Goal: Task Accomplishment & Management: Complete application form

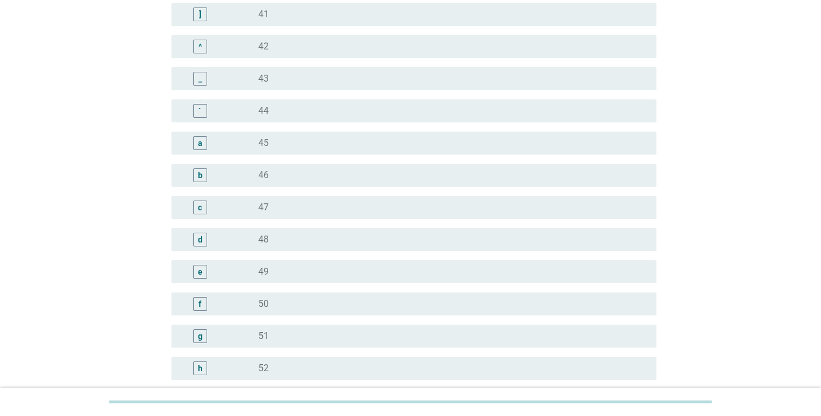
scroll to position [1040, 0]
click at [197, 271] on div "e" at bounding box center [200, 272] width 14 height 14
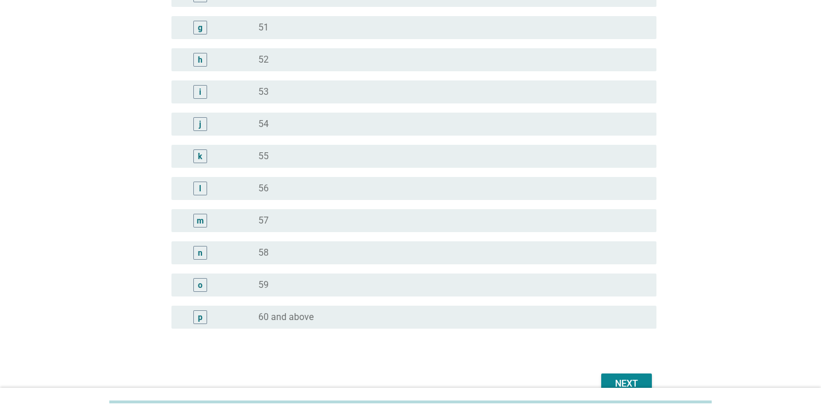
scroll to position [1409, 0]
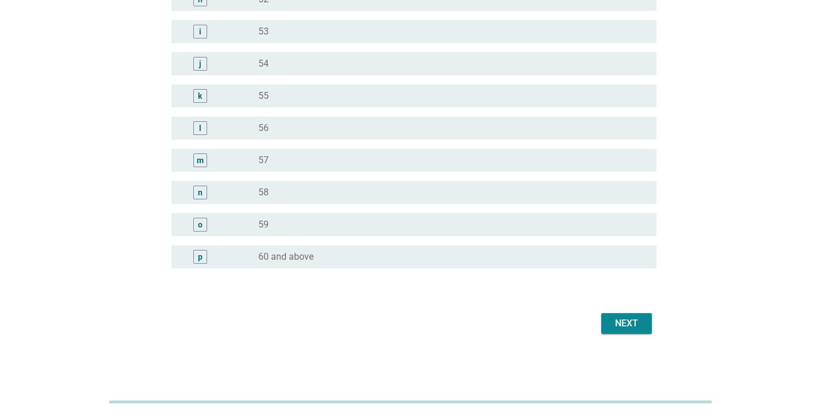
click at [637, 322] on div "Next" at bounding box center [626, 324] width 32 height 14
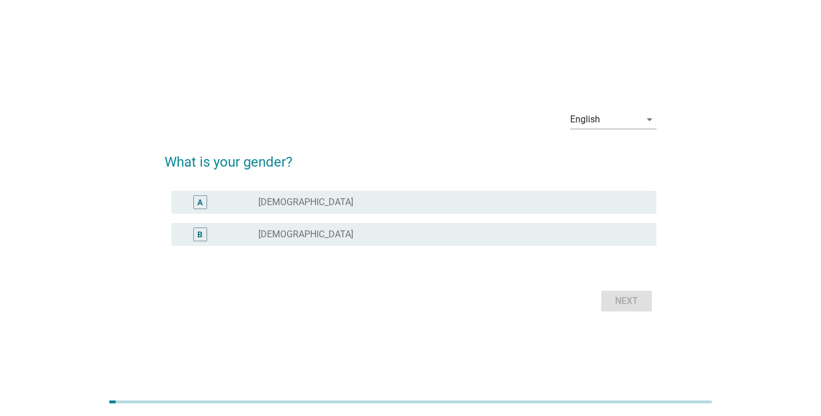
click at [377, 239] on div "radio_button_unchecked [DEMOGRAPHIC_DATA]" at bounding box center [448, 235] width 380 height 12
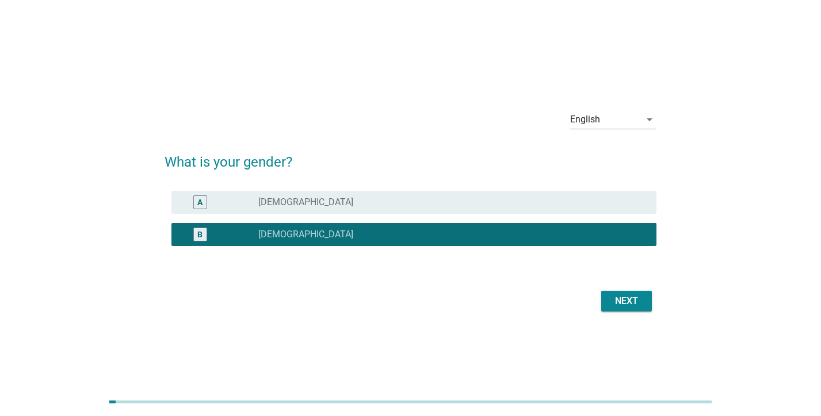
click at [628, 301] on div "Next" at bounding box center [626, 301] width 32 height 14
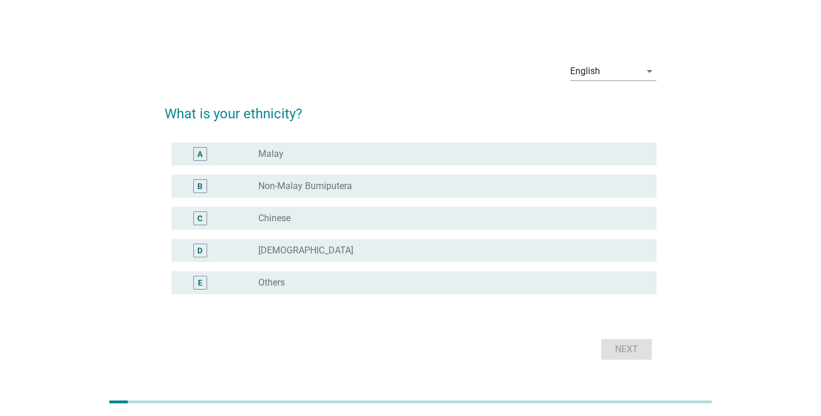
click at [278, 222] on label "Chinese" at bounding box center [274, 219] width 32 height 12
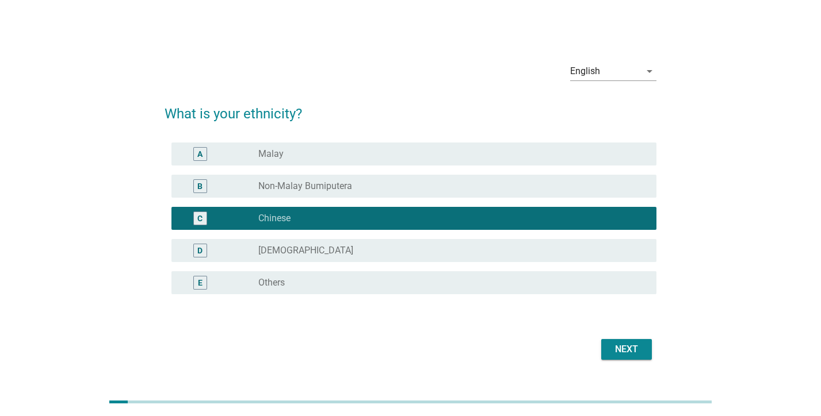
click at [623, 346] on div "Next" at bounding box center [626, 350] width 32 height 14
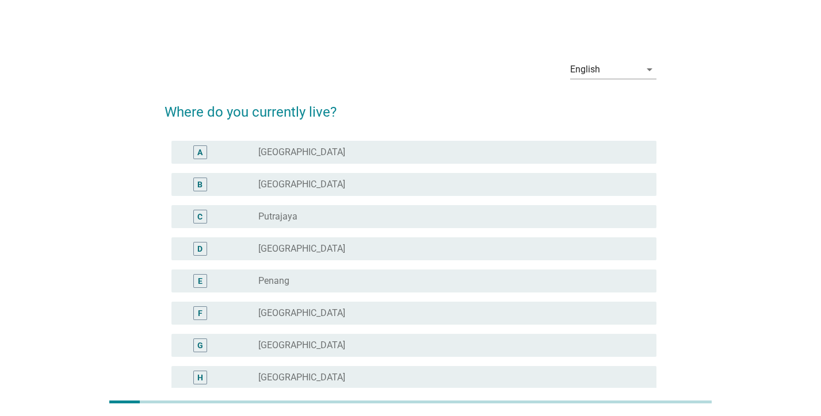
click at [314, 182] on div "radio_button_unchecked [GEOGRAPHIC_DATA]" at bounding box center [448, 185] width 380 height 12
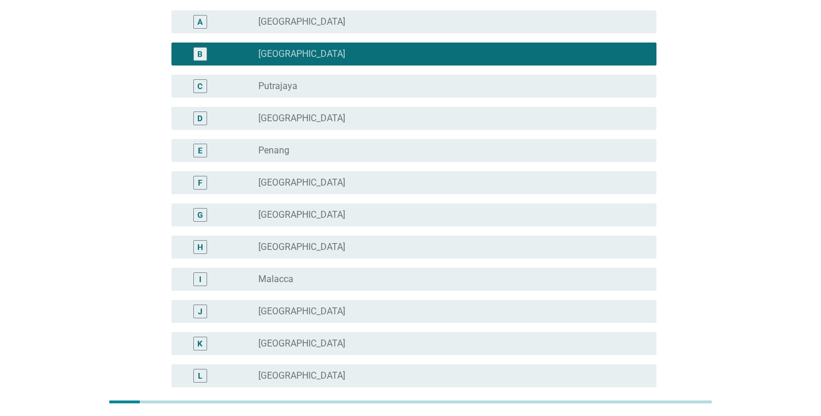
scroll to position [378, 0]
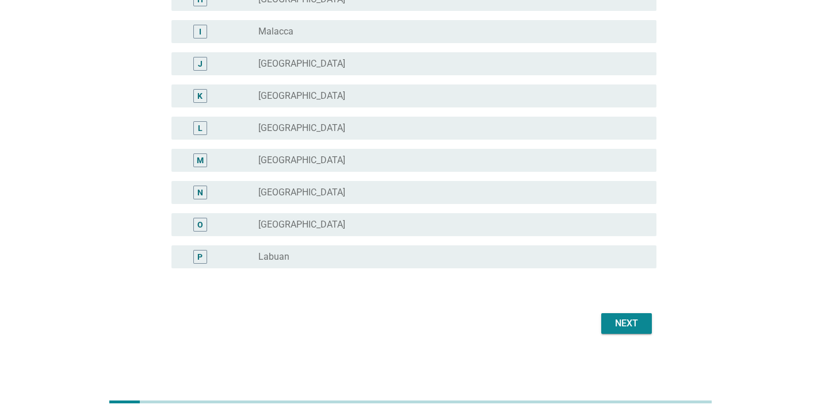
click at [620, 323] on div "Next" at bounding box center [626, 324] width 32 height 14
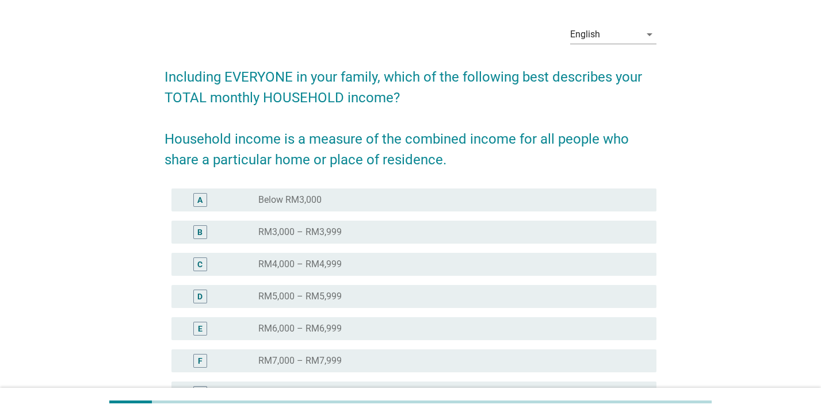
scroll to position [65, 0]
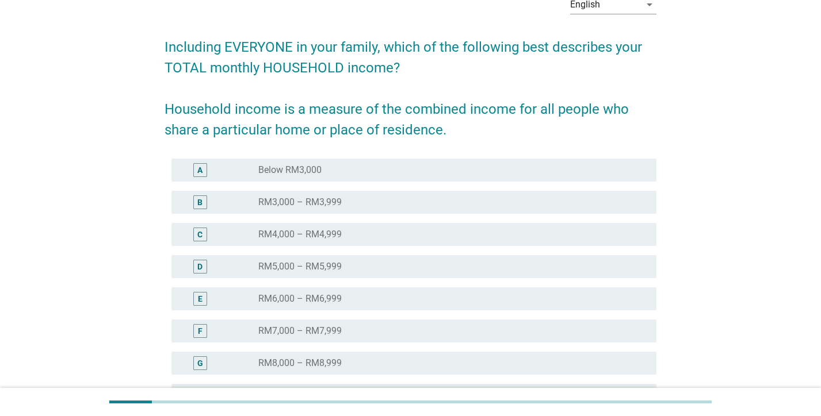
click at [324, 298] on label "RM6,000 – RM6,999" at bounding box center [299, 299] width 83 height 12
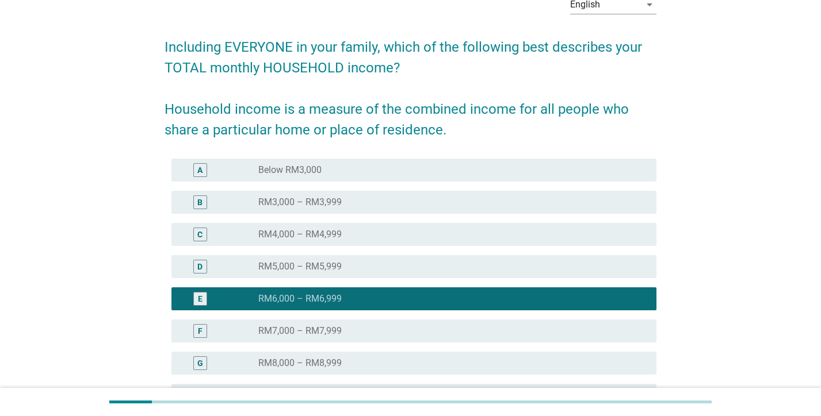
scroll to position [236, 0]
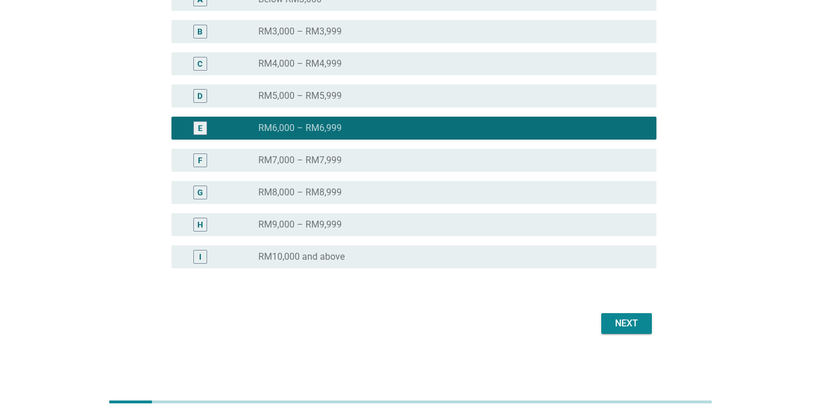
click at [630, 327] on div "Next" at bounding box center [626, 324] width 32 height 14
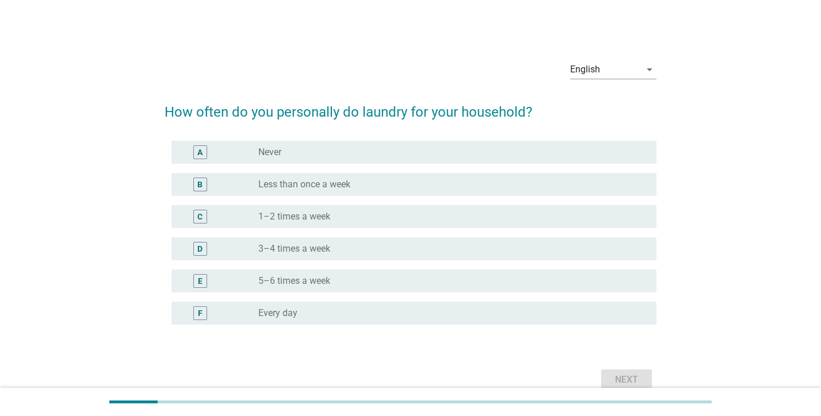
click at [324, 219] on label "1–2 times a week" at bounding box center [294, 217] width 72 height 12
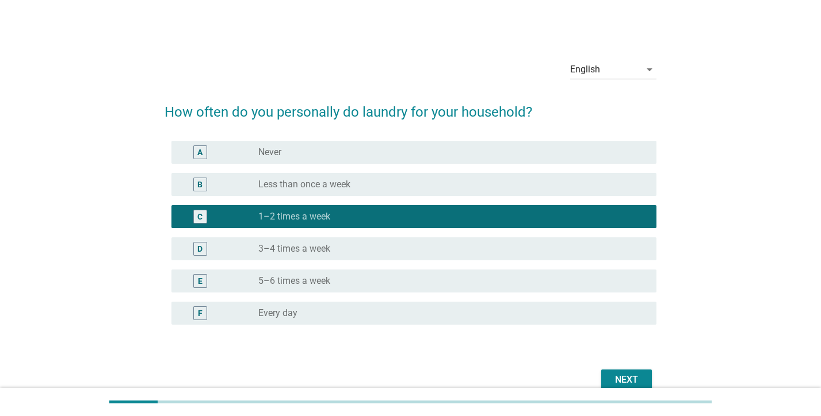
click at [628, 372] on button "Next" at bounding box center [626, 380] width 51 height 21
